Goal: Browse casually

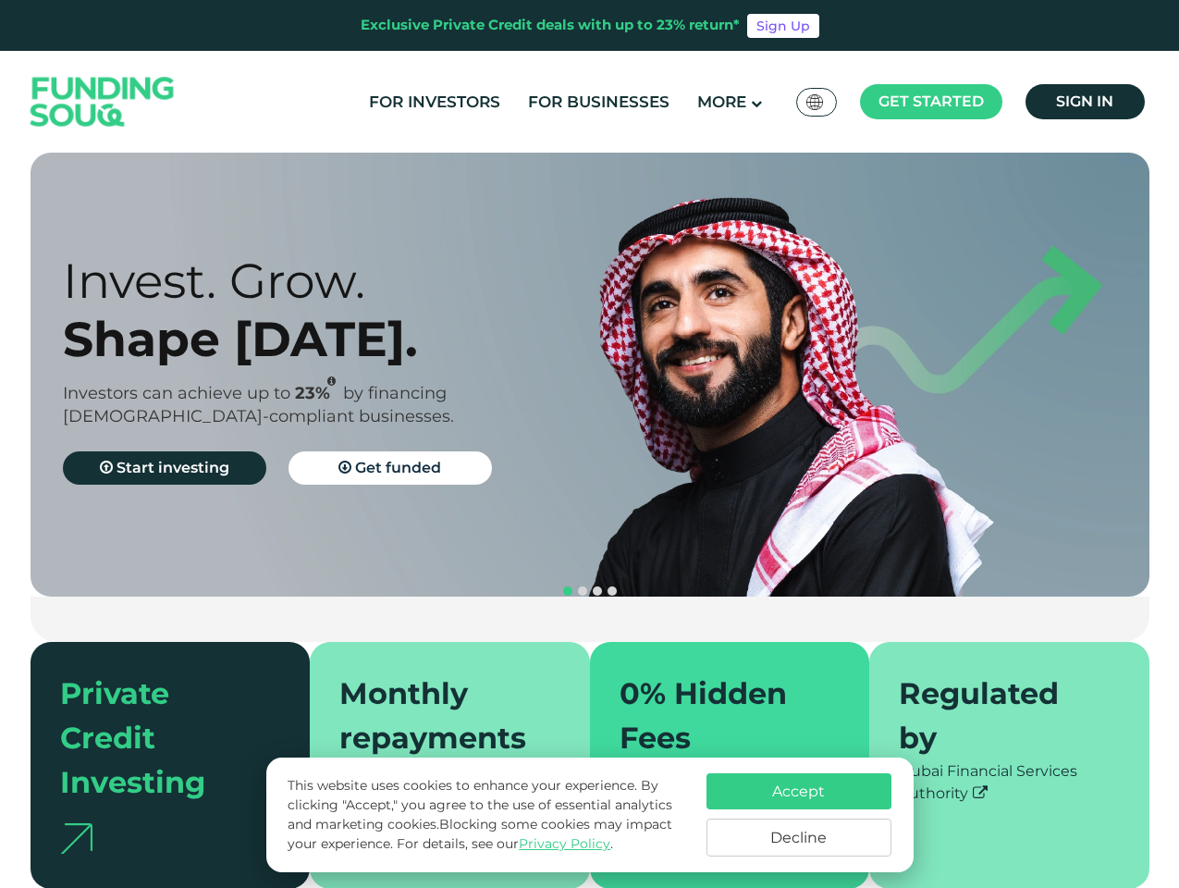
click at [931, 102] on span "Get started" at bounding box center [931, 102] width 105 height 18
click at [590, 375] on div "Invest. Grow. Shape [DATE]. Investors can achieve up to 23% by financing [DEMOG…" at bounding box center [343, 375] width 560 height 247
click at [589, 375] on div "Invest. Grow. Shape [DATE]. Investors can achieve up to 23% by financing [DEMOG…" at bounding box center [343, 375] width 560 height 247
click at [0, 504] on section "Prosperity Meets Principle. Shariah Compliance [DEMOGRAPHIC_DATA] compliant inv…" at bounding box center [589, 521] width 1179 height 736
click at [590, 584] on button "navigation" at bounding box center [597, 591] width 15 height 15
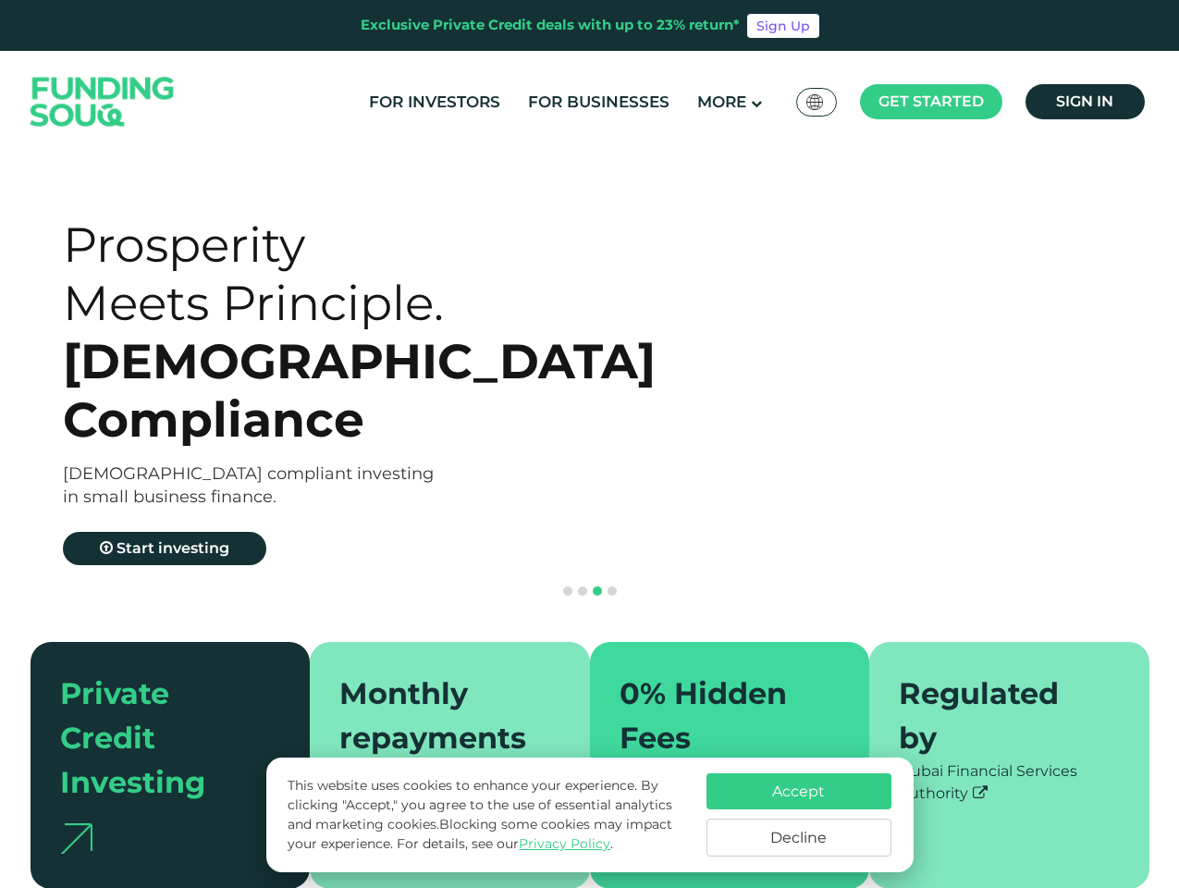
click at [568, 587] on span "navigation" at bounding box center [567, 591] width 9 height 9
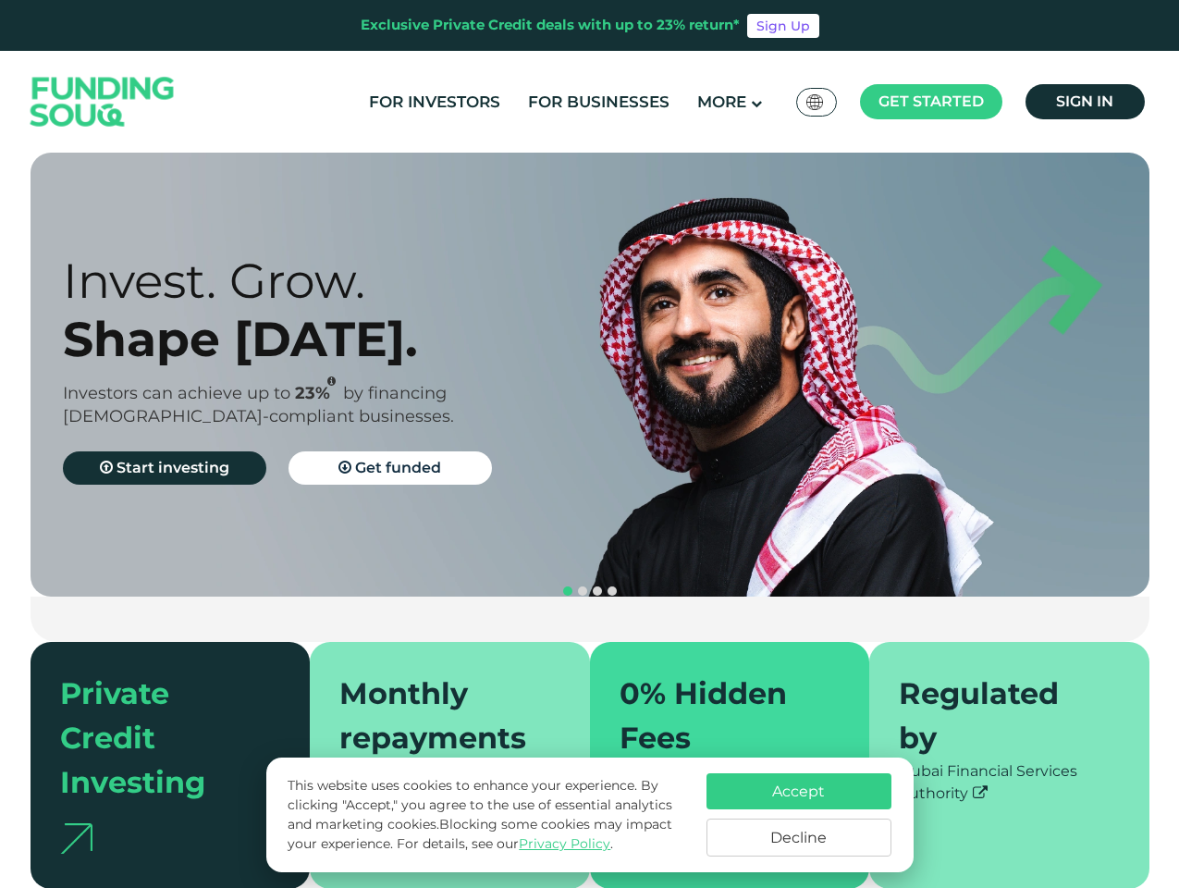
click at [583, 587] on span "navigation" at bounding box center [582, 591] width 9 height 9
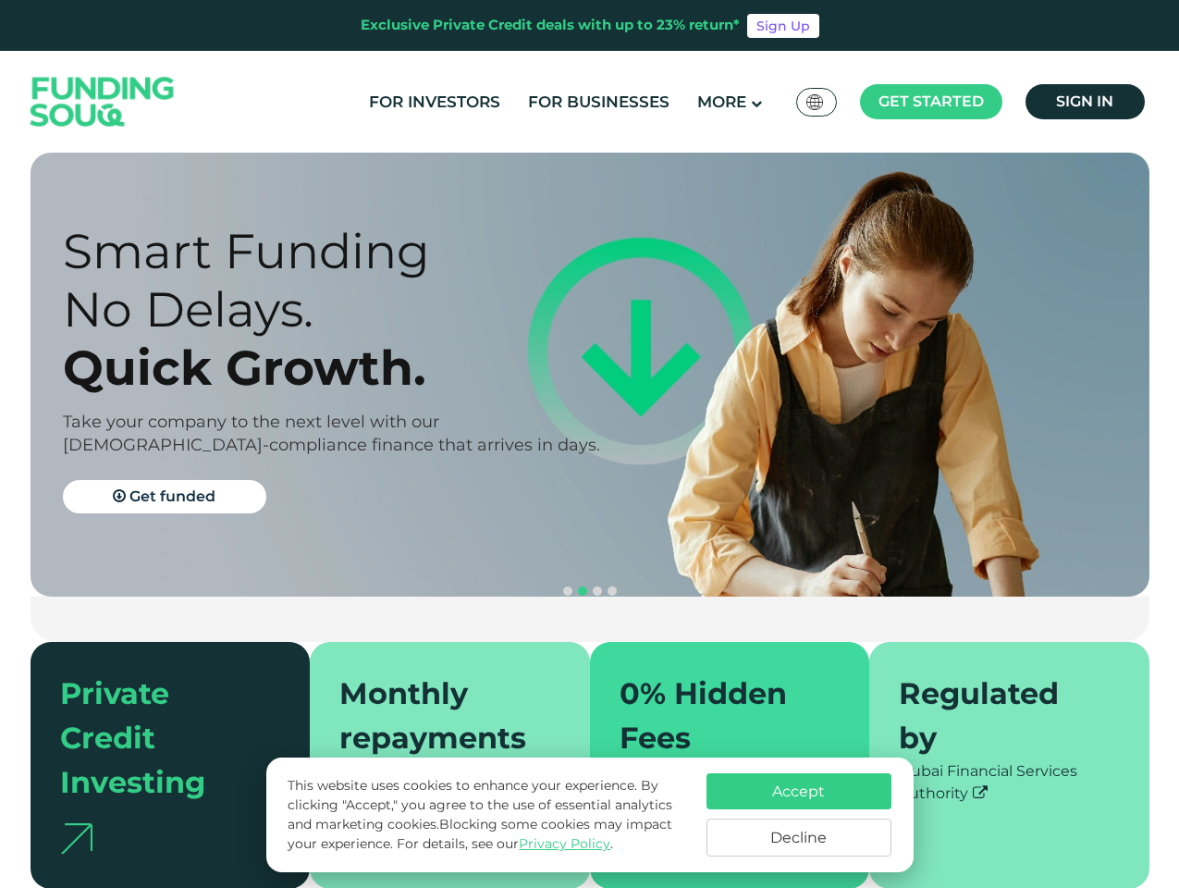
click at [598, 587] on span "navigation" at bounding box center [597, 591] width 9 height 9
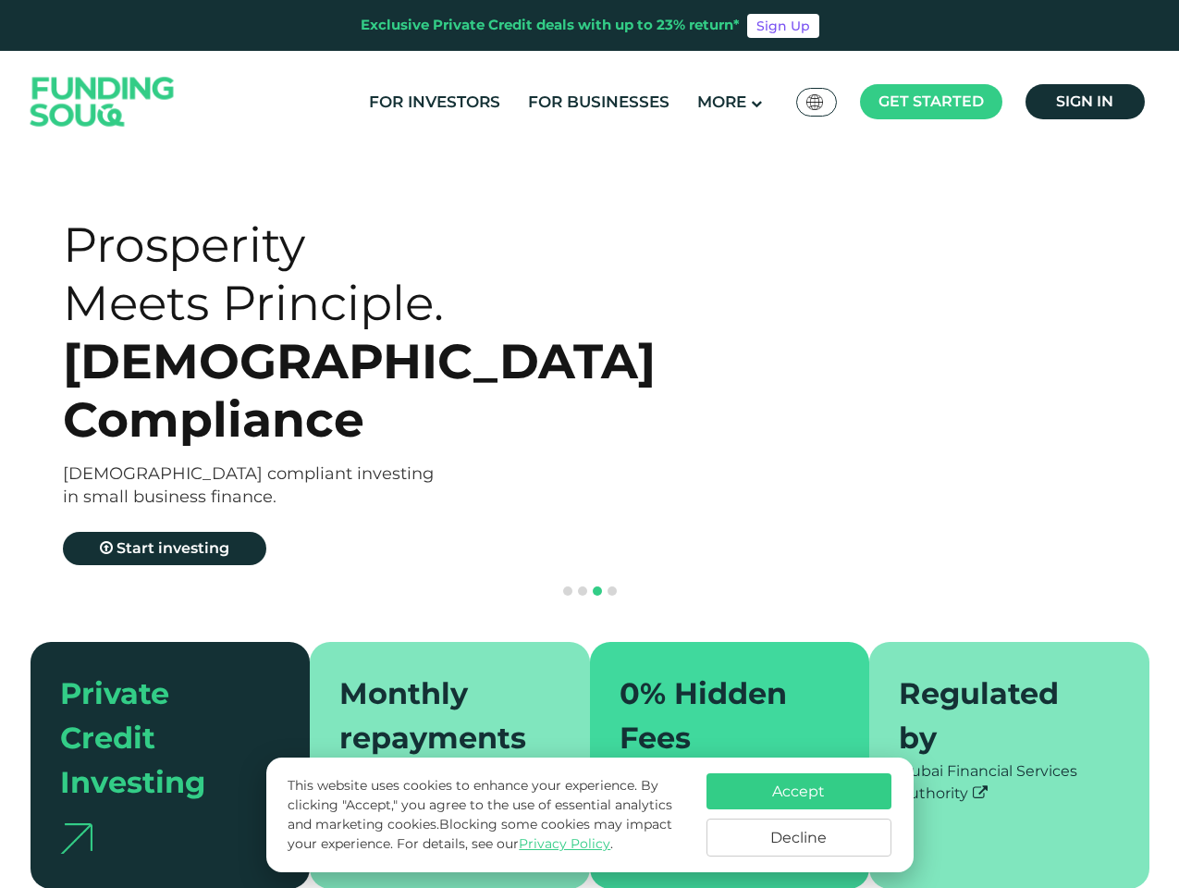
click at [612, 587] on span "navigation" at bounding box center [612, 591] width 9 height 9
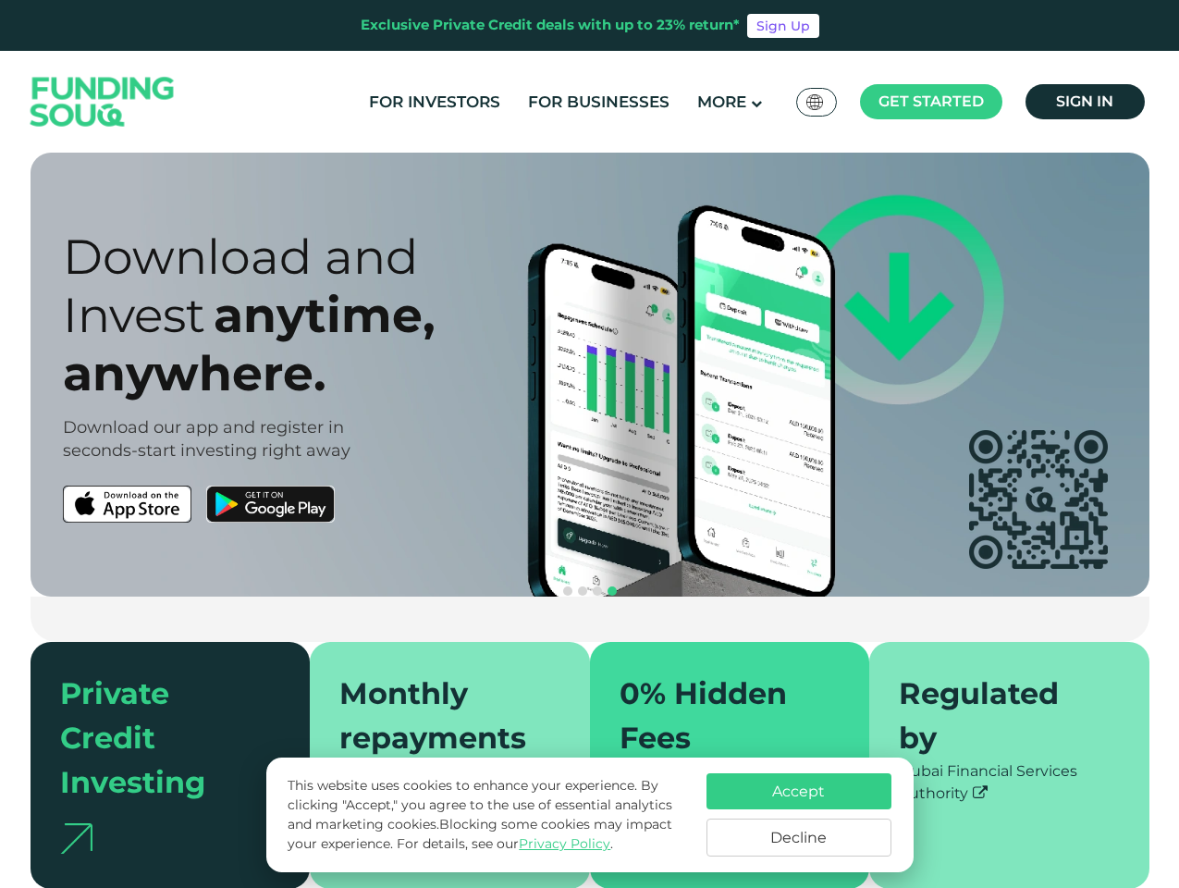
click at [799, 815] on div "Accept Decline" at bounding box center [799, 814] width 185 height 83
